Goal: Task Accomplishment & Management: Complete application form

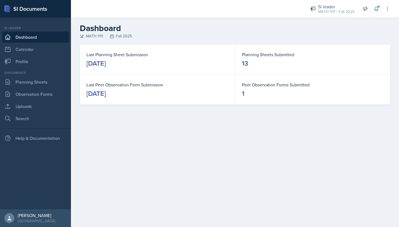
click at [106, 66] on div "[DATE]" at bounding box center [95, 63] width 19 height 9
click at [26, 88] on div "Documents Planning Sheets Observation Forms Uploads Search" at bounding box center [35, 97] width 67 height 54
click at [27, 84] on link "Planning Sheets" at bounding box center [35, 82] width 67 height 11
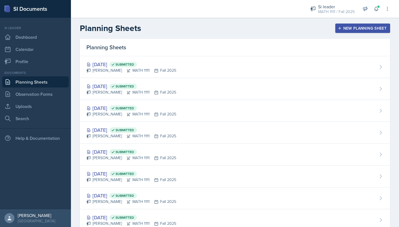
click at [353, 27] on div "New Planning Sheet" at bounding box center [363, 28] width 48 height 4
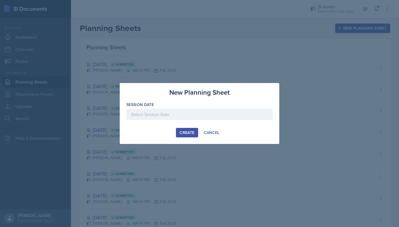
click at [189, 115] on div at bounding box center [199, 115] width 146 height 12
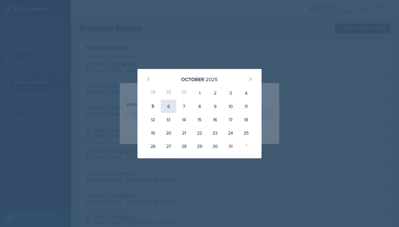
click at [167, 105] on div "6" at bounding box center [169, 106] width 16 height 13
type input "[DATE]"
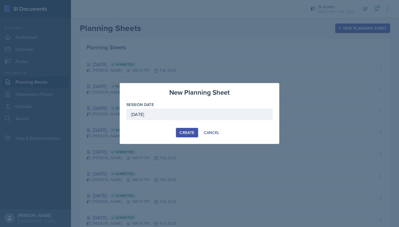
click at [189, 131] on div "Create" at bounding box center [187, 133] width 15 height 4
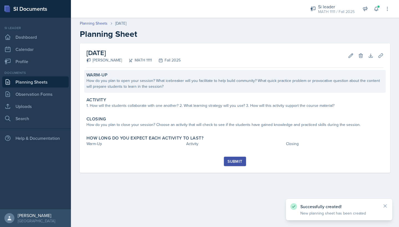
click at [174, 84] on div "How do you plan to open your session? What icebreaker will you facilitate to he…" at bounding box center [234, 84] width 297 height 12
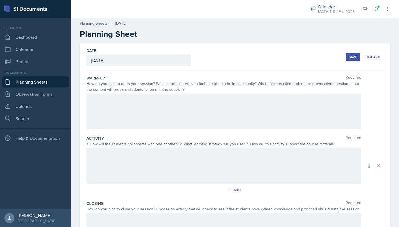
click at [175, 113] on div at bounding box center [223, 111] width 275 height 35
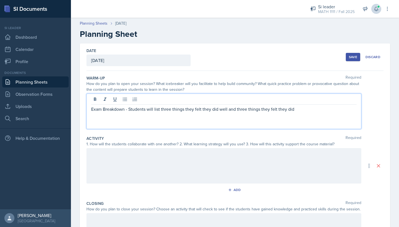
click at [374, 8] on icon at bounding box center [377, 9] width 6 height 6
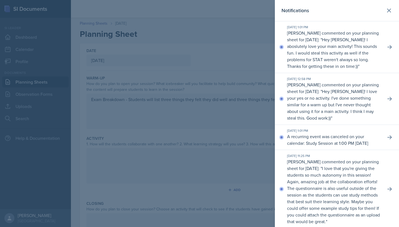
click at [242, 91] on div at bounding box center [199, 113] width 399 height 227
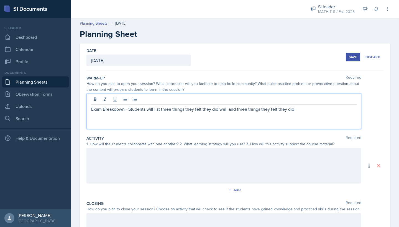
click at [305, 102] on div "Exam Breakdown - Students will list three things they felt they did well and th…" at bounding box center [223, 111] width 275 height 35
click at [303, 111] on p "Exam Breakdown - Students will list three things they felt they did well and th…" at bounding box center [224, 109] width 266 height 7
click at [90, 110] on div "Exam Breakdown - Students will list three things they felt they did well and th…" at bounding box center [223, 111] width 275 height 35
click at [93, 108] on p "Exam Breakdown - Students will list three things they felt they did well and th…" at bounding box center [224, 109] width 266 height 7
click at [91, 108] on p "Exam Breakdown - Students will list three things they felt they did well and th…" at bounding box center [224, 109] width 266 height 7
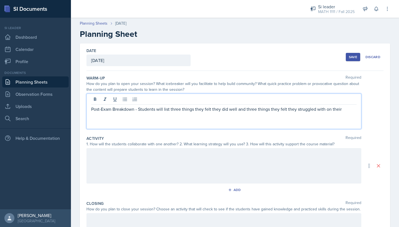
click at [138, 109] on p "Post-Exam Breakdown - Students will list three things they felt they did well a…" at bounding box center [224, 109] width 266 height 7
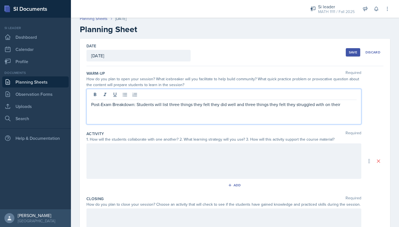
scroll to position [2, 0]
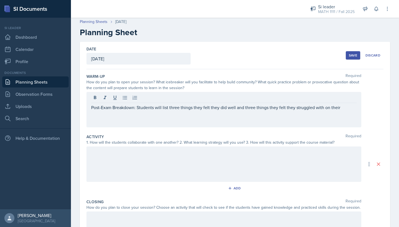
click at [340, 114] on div "Post-Exam Breakdown: Students will list three things they felt they did well an…" at bounding box center [223, 109] width 275 height 35
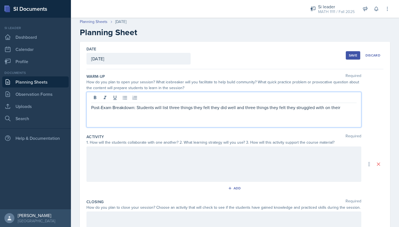
click at [345, 106] on p "Post-Exam Breakdown: Students will list three things they felt they did well an…" at bounding box center [224, 107] width 266 height 7
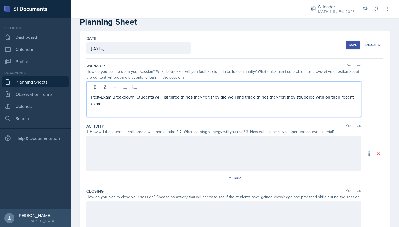
scroll to position [13, 0]
click at [146, 151] on div at bounding box center [223, 152] width 275 height 35
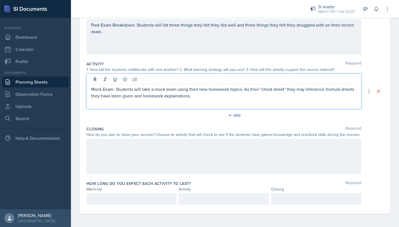
scroll to position [75, 0]
click at [179, 157] on div at bounding box center [223, 156] width 275 height 35
click at [190, 85] on div "Mock Exam- Students will take a mock exam using their new homework topics. As t…" at bounding box center [223, 91] width 275 height 35
click at [201, 98] on p "Mock Exam- Students will take a mock exam using their new homework topics. As t…" at bounding box center [224, 92] width 266 height 13
click at [192, 90] on p "Mock Exam- Students will take a mock exam using their new homework topics. As t…" at bounding box center [224, 92] width 266 height 13
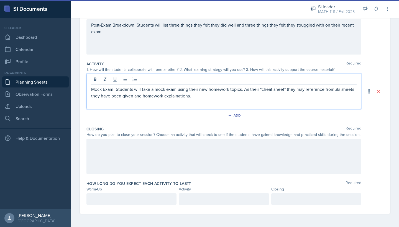
click at [192, 95] on p "Mock Exam- Students will take a mock exam using their new homework topics. As t…" at bounding box center [224, 92] width 266 height 13
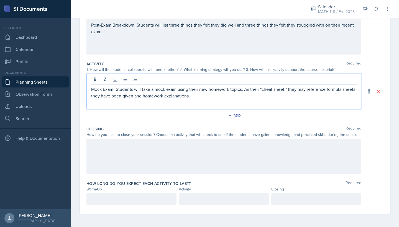
click at [285, 90] on p "Mock Exam- Students will take a mock exam using their new homework topics. As t…" at bounding box center [224, 92] width 266 height 13
click at [286, 89] on p "Mock Exam- Students will take a mock exam using their new homework topics. As t…" at bounding box center [224, 92] width 266 height 13
click at [287, 88] on p "Mock Exam- Students will take a mock exam using their new homework topics. As t…" at bounding box center [224, 92] width 266 height 13
click at [289, 101] on div "Mock Exam- Students will take a mock exam using their new homework topics. As t…" at bounding box center [223, 91] width 275 height 35
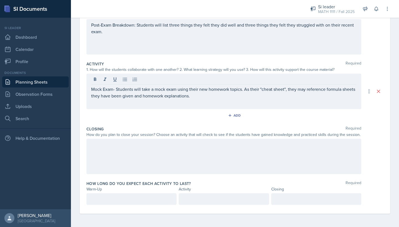
click at [208, 106] on div "Mock Exam- Students will take a mock exam using their new homework topics. As t…" at bounding box center [223, 91] width 275 height 35
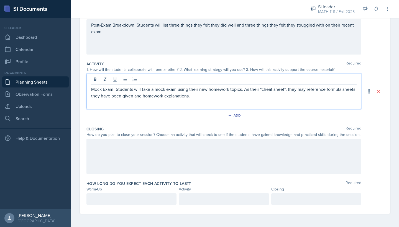
click at [162, 148] on div at bounding box center [223, 156] width 275 height 35
click at [114, 82] on div "Mock Exam- Students will take a mock exam using their new homework topics. As t…" at bounding box center [223, 91] width 275 height 35
click at [115, 91] on p "Mock Exam- Students will take a mock exam using their new homework topics. As t…" at bounding box center [224, 92] width 266 height 13
click at [134, 147] on div "Ticket-Out-The-Door:" at bounding box center [223, 156] width 275 height 35
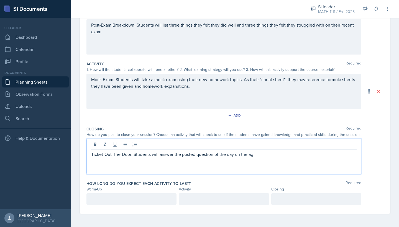
click at [234, 155] on p "Ticket-Out-The-Door: Students will answer the posted question of the day on the…" at bounding box center [224, 154] width 266 height 7
click at [278, 155] on p "Ticket-Out-The-Door: Students will answer the posted question of the day, liste…" at bounding box center [224, 154] width 266 height 7
click at [289, 152] on p "Ticket-Out-The-Door: Students will answer the posted question of the day, liste…" at bounding box center [224, 154] width 266 height 7
click at [151, 200] on div at bounding box center [131, 200] width 90 height 12
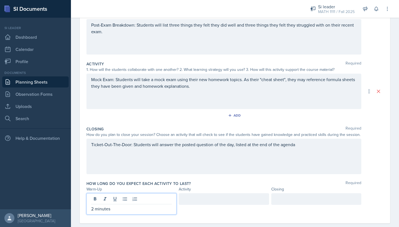
click at [290, 200] on div at bounding box center [316, 200] width 90 height 12
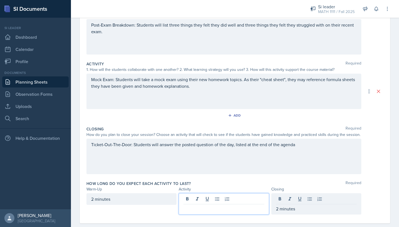
click at [227, 197] on div at bounding box center [224, 204] width 90 height 21
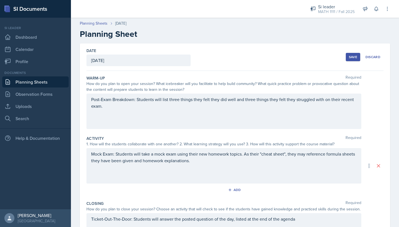
scroll to position [0, 0]
click at [149, 59] on div "[DATE]" at bounding box center [138, 61] width 104 height 12
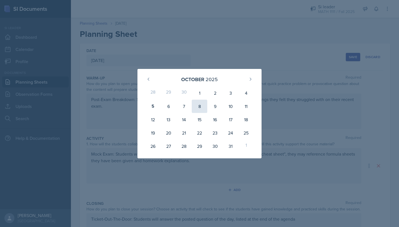
click at [198, 105] on div "8" at bounding box center [200, 106] width 16 height 13
type input "[DATE]"
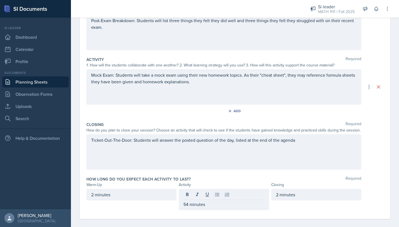
click at [309, 138] on div "Ticket-Out-The-Door: Students will answer the posted question of the day, liste…" at bounding box center [223, 151] width 275 height 35
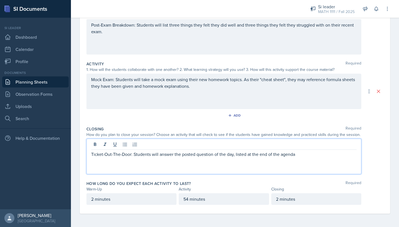
click at [302, 152] on p "Ticket-Out-The-Door: Students will answer the posted question of the day, liste…" at bounding box center [224, 154] width 266 height 7
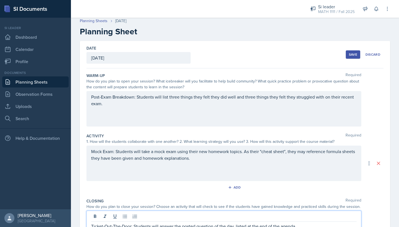
scroll to position [4, 0]
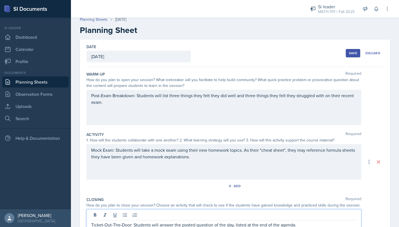
click at [353, 52] on div "Save" at bounding box center [353, 53] width 8 height 4
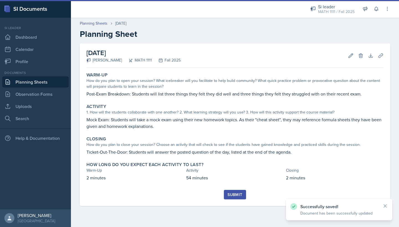
scroll to position [0, 0]
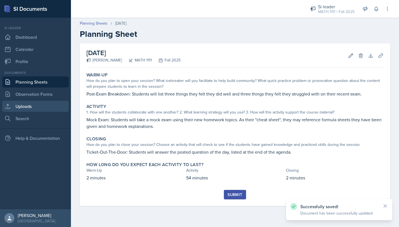
click at [35, 103] on link "Uploads" at bounding box center [35, 106] width 67 height 11
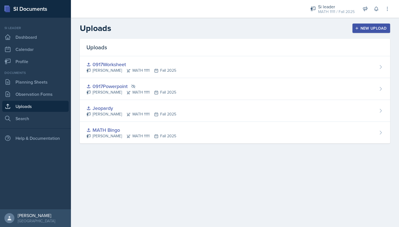
click at [356, 31] on button "New Upload" at bounding box center [372, 28] width 38 height 9
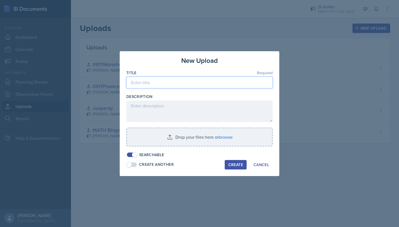
click at [161, 81] on input at bounding box center [199, 83] width 146 height 12
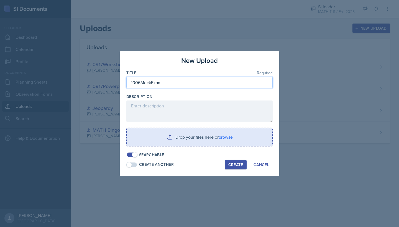
type input "1006MockExam"
click at [219, 137] on input "file" at bounding box center [199, 137] width 145 height 18
click at [171, 136] on input "file" at bounding box center [199, 137] width 145 height 18
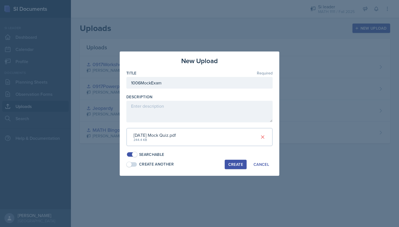
click at [236, 166] on button "Create" at bounding box center [236, 164] width 22 height 9
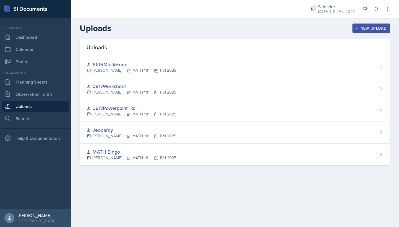
click at [366, 29] on div "New Upload" at bounding box center [371, 28] width 31 height 4
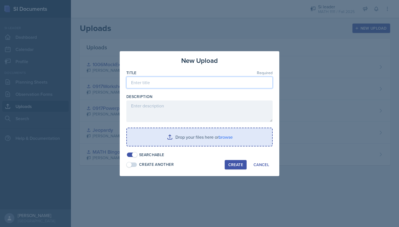
click at [183, 86] on input at bounding box center [199, 83] width 146 height 12
type input "Teacher For A Day"
click at [173, 135] on input "file" at bounding box center [199, 137] width 145 height 18
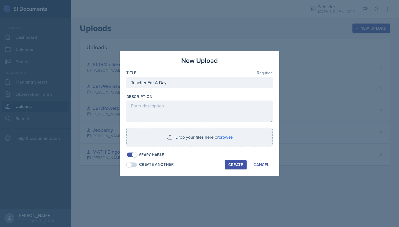
click at [283, 2] on div at bounding box center [199, 113] width 399 height 227
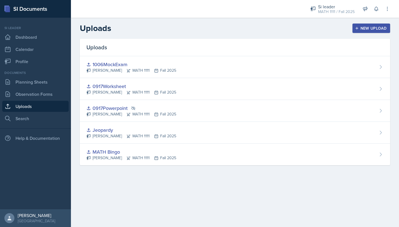
click at [373, 21] on header "Uploads New Upload" at bounding box center [235, 28] width 328 height 21
click at [370, 26] on div "New Upload" at bounding box center [371, 28] width 31 height 4
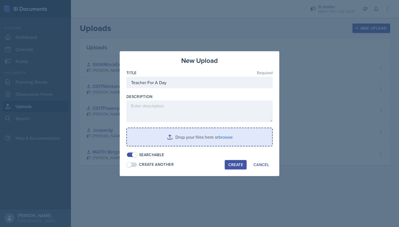
click at [184, 139] on input "file" at bounding box center [199, 137] width 145 height 18
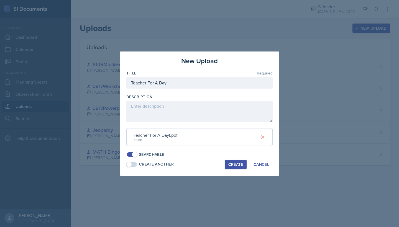
click at [239, 163] on div "Create" at bounding box center [235, 164] width 15 height 4
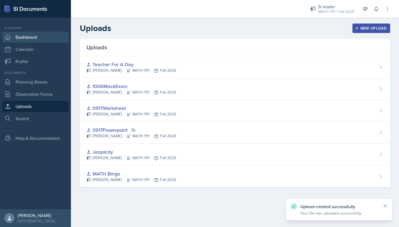
click at [27, 32] on link "Dashboard" at bounding box center [35, 37] width 67 height 11
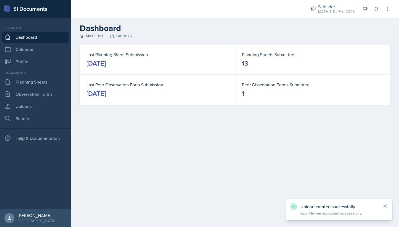
click at [120, 58] on dl "Last Planning Sheet Submission [DATE]" at bounding box center [157, 59] width 142 height 17
click at [40, 84] on link "Planning Sheets" at bounding box center [35, 82] width 67 height 11
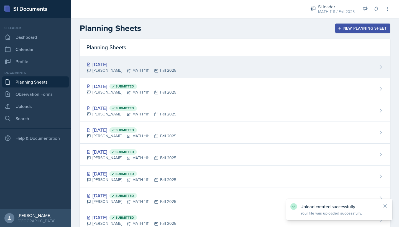
click at [153, 68] on div "[PERSON_NAME] MATH 1111 Fall 2025" at bounding box center [131, 71] width 90 height 6
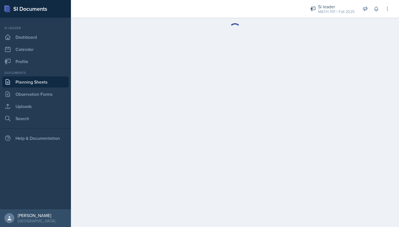
click at [153, 68] on main at bounding box center [235, 123] width 328 height 210
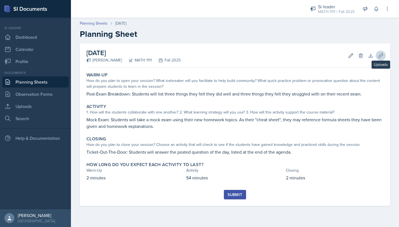
click at [381, 56] on icon at bounding box center [381, 56] width 6 height 6
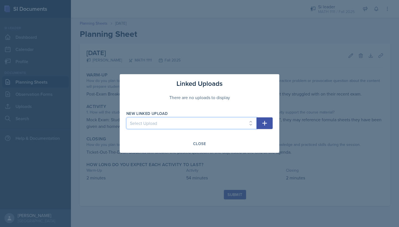
select select "cf1d92ec-f054-412e-a6b0-906448284362"
click at [270, 122] on button "button" at bounding box center [265, 124] width 16 height 12
select select
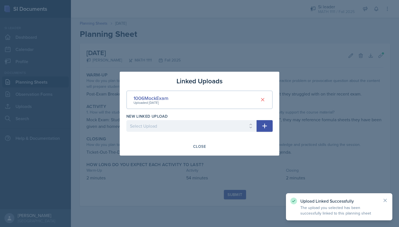
click at [302, 76] on div at bounding box center [199, 113] width 399 height 227
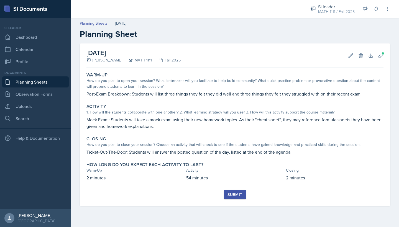
click at [232, 193] on div "Submit" at bounding box center [235, 195] width 15 height 4
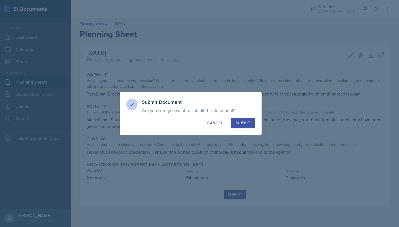
click at [236, 122] on div "Submit" at bounding box center [243, 123] width 15 height 6
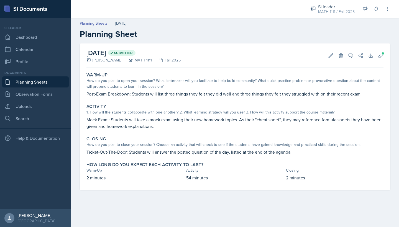
click at [44, 82] on link "Planning Sheets" at bounding box center [35, 82] width 67 height 11
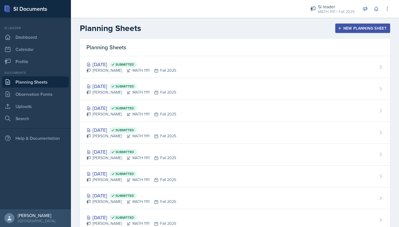
click at [347, 29] on div "New Planning Sheet" at bounding box center [363, 28] width 48 height 4
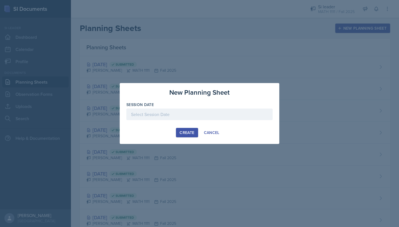
click at [187, 112] on div at bounding box center [199, 115] width 146 height 12
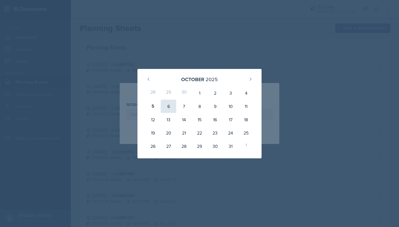
click at [168, 106] on div "6" at bounding box center [169, 106] width 16 height 13
type input "[DATE]"
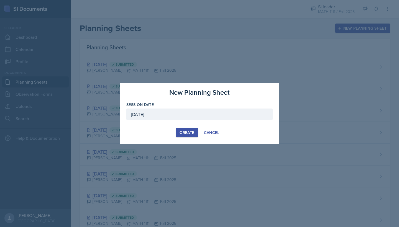
click at [185, 137] on button "Create" at bounding box center [187, 132] width 22 height 9
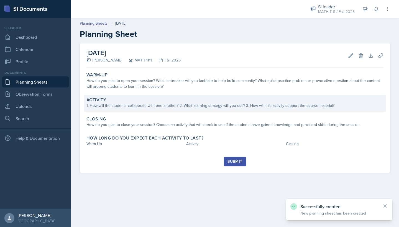
click at [134, 103] on div "1. How will the students collaborate with one another? 2. What learning strateg…" at bounding box center [234, 106] width 297 height 6
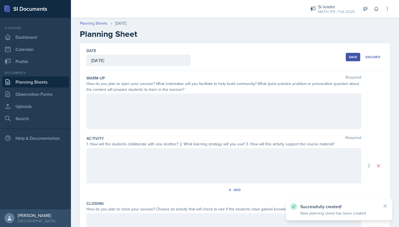
click at [134, 103] on div at bounding box center [223, 111] width 275 height 35
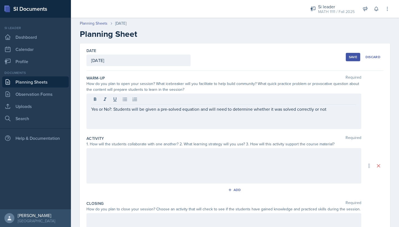
click at [101, 169] on div at bounding box center [223, 165] width 275 height 35
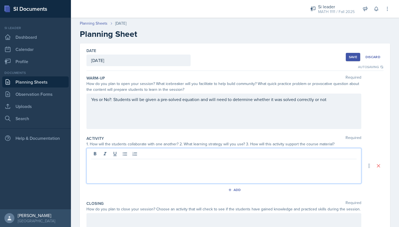
click at [335, 106] on div "Yes or No?: Students will be given a pre-solved equation and will need to deter…" at bounding box center [223, 111] width 275 height 35
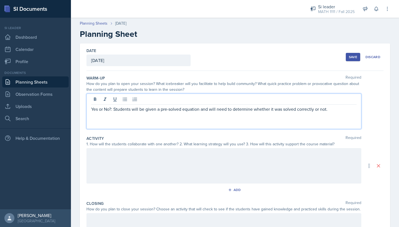
click at [261, 172] on div at bounding box center [223, 165] width 275 height 35
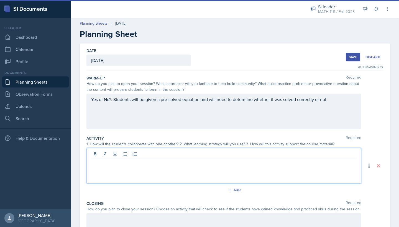
click at [332, 100] on div "Yes or No?: Students will be given a pre-solved equation and will need to deter…" at bounding box center [223, 111] width 275 height 35
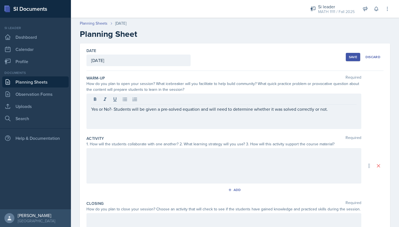
click at [96, 172] on div at bounding box center [223, 165] width 275 height 35
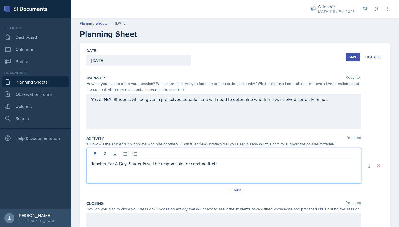
drag, startPoint x: 190, startPoint y: 170, endPoint x: 90, endPoint y: 163, distance: 100.0
click at [90, 163] on div "Teacher For A Day: Students will be responsible for creating their" at bounding box center [223, 165] width 275 height 35
click at [115, 165] on p "Teacher For A Day: Students will be responsible for creating their" at bounding box center [224, 164] width 266 height 7
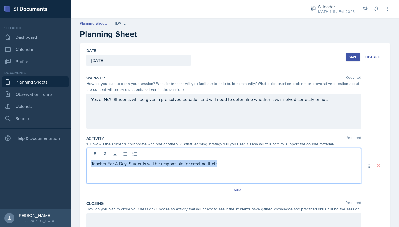
click at [115, 165] on p "Teacher For A Day: Students will be responsible for creating their" at bounding box center [224, 164] width 266 height 7
click at [127, 165] on p "Teacher For A Day: Students will be responsible for creating their" at bounding box center [224, 164] width 266 height 7
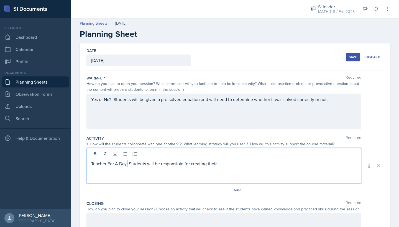
click at [127, 165] on p "Teacher For A Day: Students will be responsible for creating their" at bounding box center [224, 164] width 266 height 7
click at [127, 164] on p "Teacher For A Day: Students will be responsible for creating their" at bounding box center [224, 164] width 266 height 7
drag, startPoint x: 127, startPoint y: 164, endPoint x: 107, endPoint y: 164, distance: 20.0
click at [107, 164] on p "Teacher For A Day: Students will be responsible for creating their" at bounding box center [224, 164] width 266 height 7
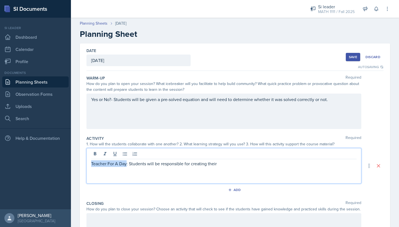
drag, startPoint x: 126, startPoint y: 162, endPoint x: 90, endPoint y: 164, distance: 36.3
click at [90, 164] on div "Teacher For A Day: Students will be responsible for creating their" at bounding box center [223, 165] width 275 height 35
click at [116, 165] on p "Create-Your-Own Worksheet: Students will be responsible for creating their" at bounding box center [224, 164] width 266 height 7
click at [105, 164] on p "Create-Your Own Worksheet: Students will be responsible for creating their" at bounding box center [224, 164] width 266 height 7
click at [245, 166] on p "Create Your Own Worksheet: Students will be responsible for creating their" at bounding box center [224, 164] width 266 height 7
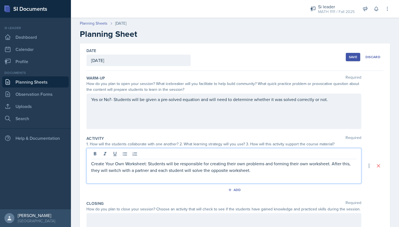
click at [229, 171] on p "Create Your Own Worksheet: Students will be responsible for creating their own …" at bounding box center [224, 167] width 266 height 13
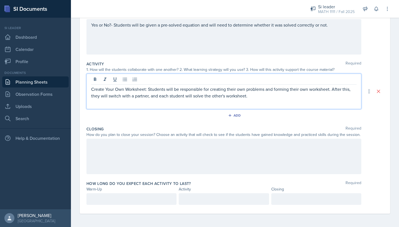
scroll to position [75, 0]
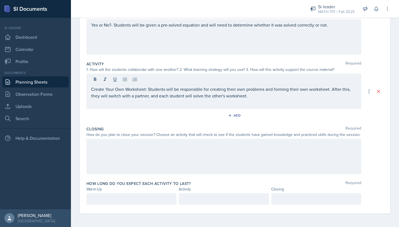
click at [182, 164] on div at bounding box center [223, 156] width 275 height 35
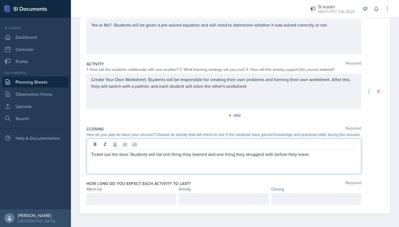
click at [134, 198] on div at bounding box center [131, 200] width 90 height 12
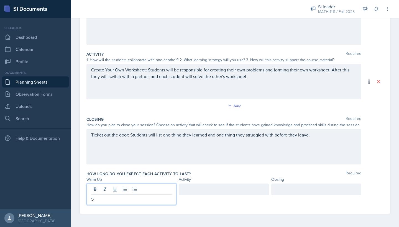
scroll to position [84, 0]
click at [221, 187] on div at bounding box center [224, 190] width 90 height 12
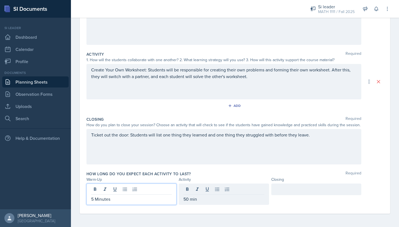
click at [99, 191] on div "5 Minutes" at bounding box center [131, 194] width 90 height 21
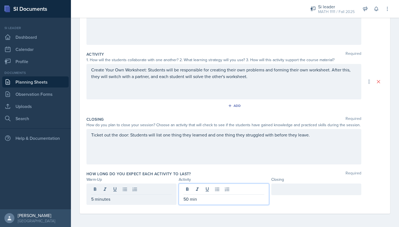
click at [201, 191] on div "50 min" at bounding box center [224, 194] width 90 height 21
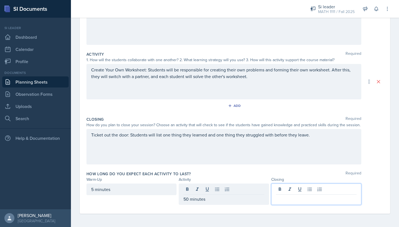
click at [294, 188] on div at bounding box center [316, 194] width 90 height 21
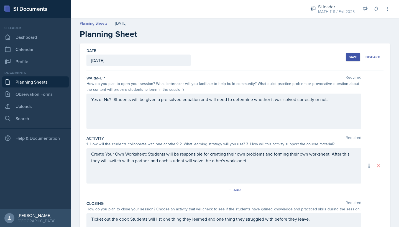
click at [356, 57] on div "Save" at bounding box center [353, 57] width 8 height 4
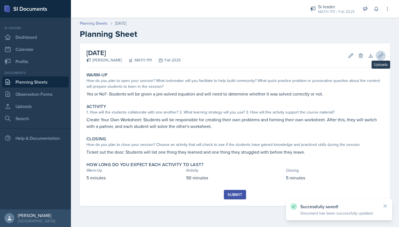
click at [379, 53] on icon at bounding box center [381, 56] width 6 height 6
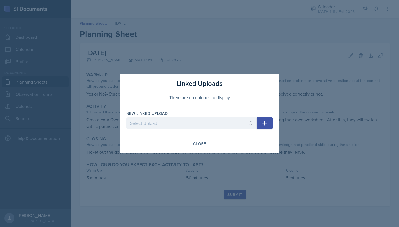
click at [62, 179] on div at bounding box center [199, 113] width 399 height 227
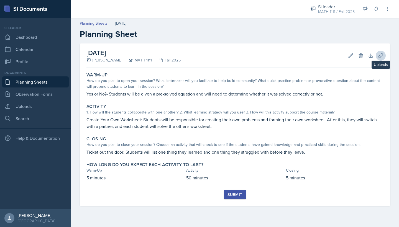
click at [383, 55] on icon at bounding box center [381, 56] width 6 height 6
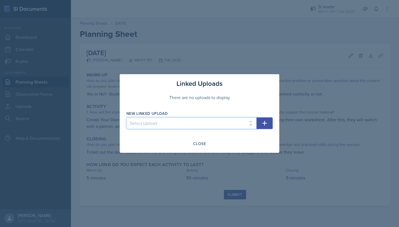
select select "195b5255-cbe8-4f68-99ac-70217498afd4"
click at [63, 119] on div at bounding box center [199, 113] width 399 height 227
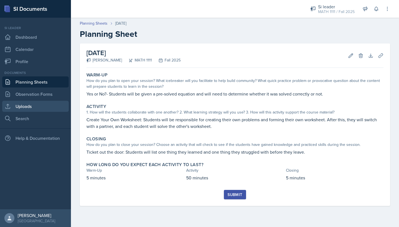
click at [44, 103] on link "Uploads" at bounding box center [35, 106] width 67 height 11
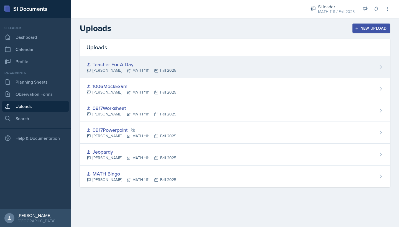
click at [124, 64] on div "Teacher For A Day" at bounding box center [131, 64] width 90 height 7
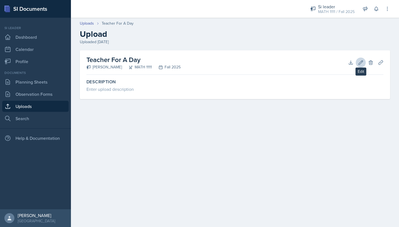
click at [358, 66] on button "Edit" at bounding box center [361, 63] width 10 height 10
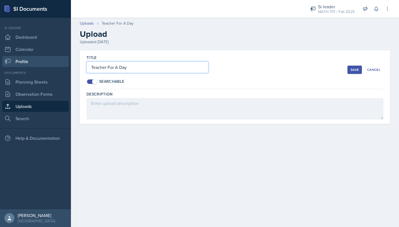
drag, startPoint x: 132, startPoint y: 69, endPoint x: 48, endPoint y: 65, distance: 84.6
click at [48, 65] on div "SI Documents Si leader Dashboard Calendar Profile Documents Planning Sheets Obs…" at bounding box center [199, 113] width 399 height 227
type input "Make Your Own Worksheet"
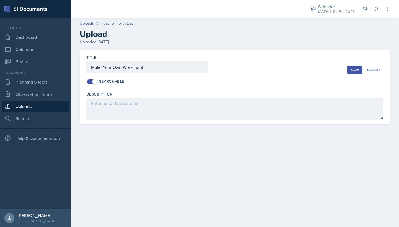
click at [352, 71] on div "Save" at bounding box center [355, 70] width 8 height 4
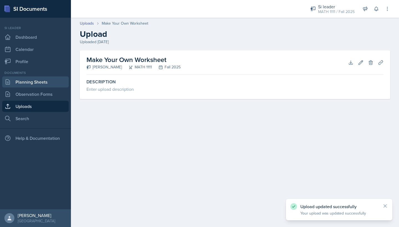
click at [44, 78] on link "Planning Sheets" at bounding box center [35, 82] width 67 height 11
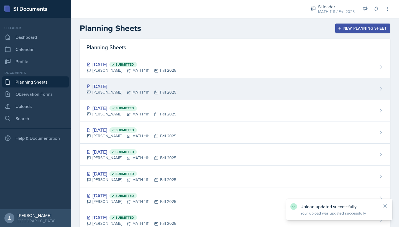
click at [197, 84] on div "[DATE] [PERSON_NAME] MATH 1111 Fall 2025" at bounding box center [235, 89] width 311 height 22
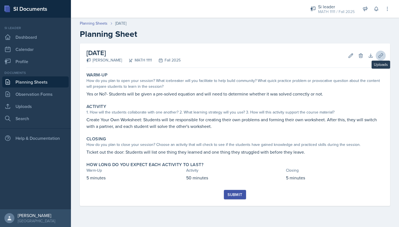
click at [378, 58] on button "Uploads" at bounding box center [381, 56] width 10 height 10
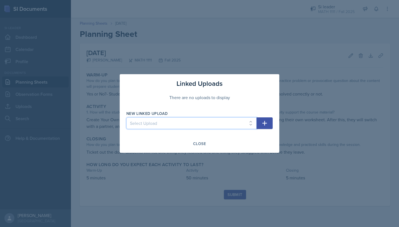
select select "195b5255-cbe8-4f68-99ac-70217498afd4"
click at [263, 125] on icon "button" at bounding box center [264, 123] width 7 height 7
select select
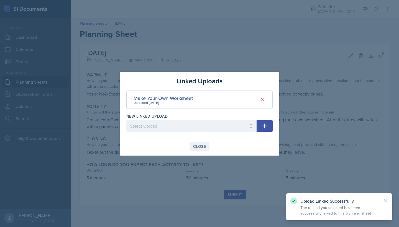
click at [204, 145] on div "Close" at bounding box center [199, 146] width 13 height 4
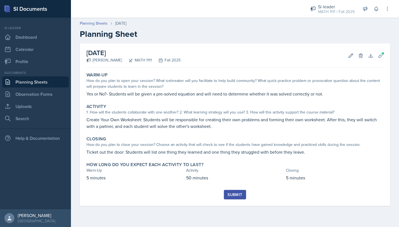
click at [232, 195] on div "Submit" at bounding box center [235, 195] width 15 height 4
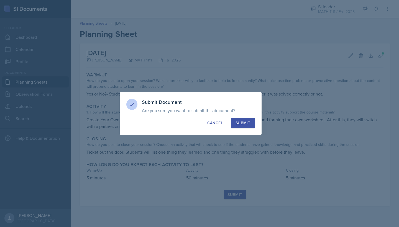
click at [250, 126] on button "Submit" at bounding box center [243, 123] width 24 height 11
